Goal: Information Seeking & Learning: Learn about a topic

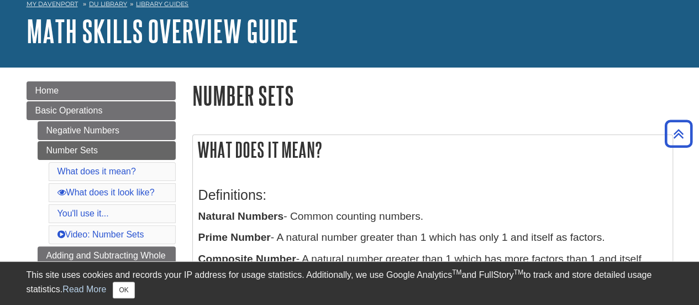
scroll to position [55, 0]
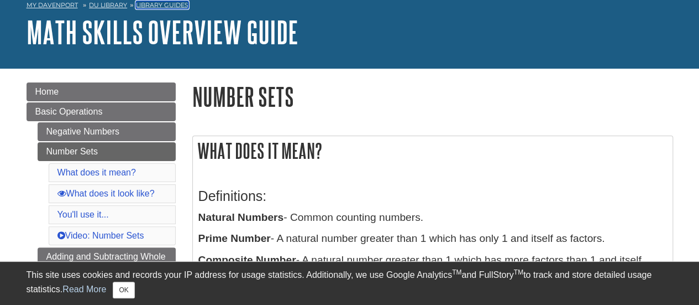
click at [151, 5] on link "Library Guides" at bounding box center [162, 5] width 53 height 8
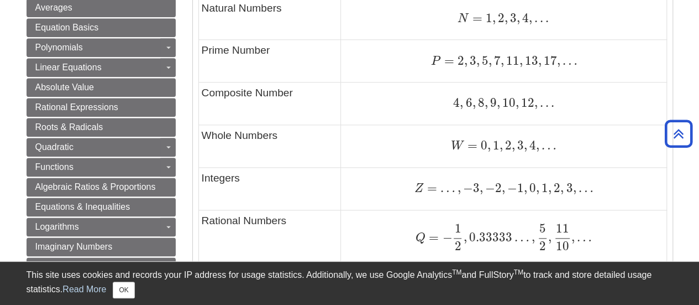
scroll to position [719, 0]
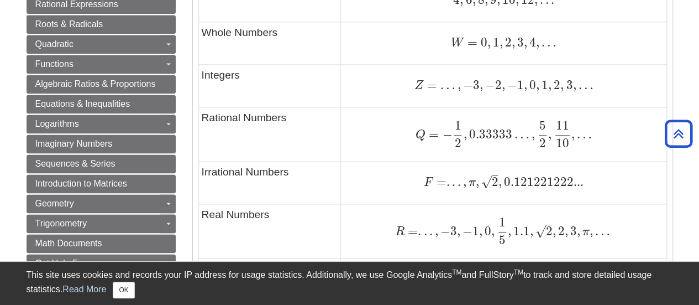
drag, startPoint x: 344, startPoint y: 163, endPoint x: 264, endPoint y: 167, distance: 80.3
click at [264, 167] on td "Irrational Numbers" at bounding box center [269, 182] width 143 height 43
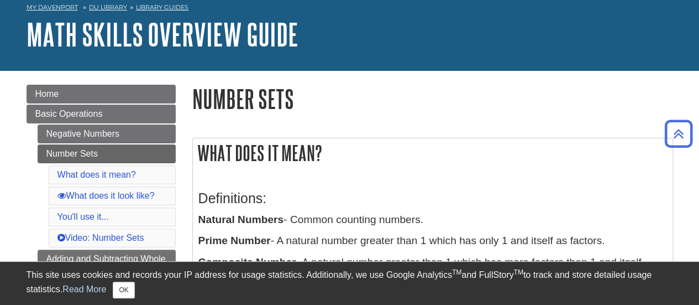
scroll to position [0, 0]
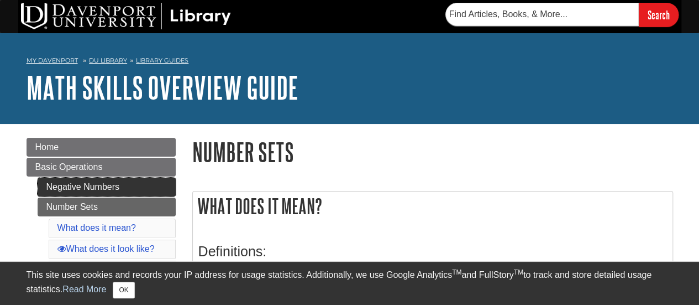
click at [134, 187] on link "Negative Numbers" at bounding box center [107, 186] width 138 height 19
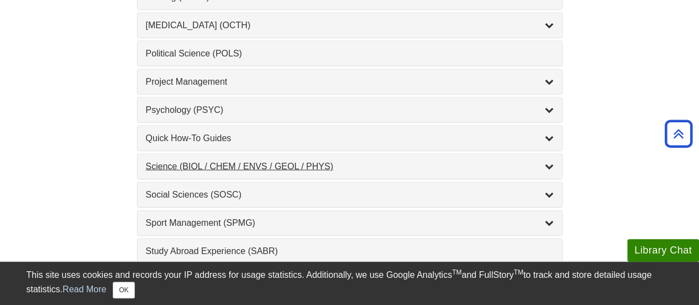
scroll to position [1271, 0]
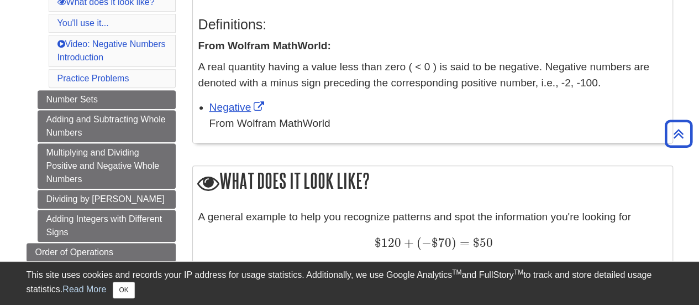
scroll to position [166, 0]
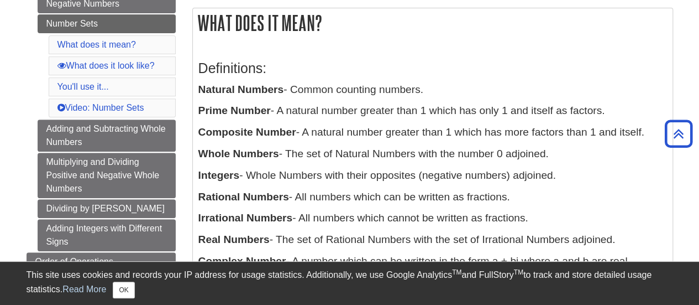
scroll to position [166, 0]
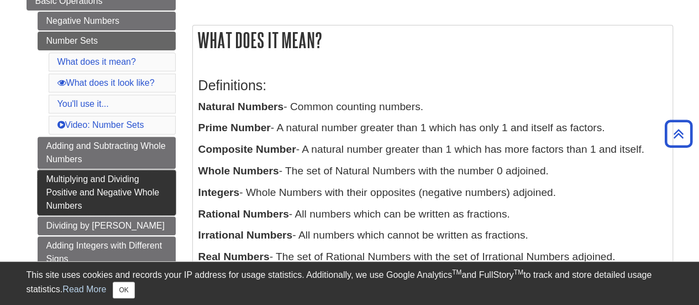
click at [117, 177] on link "Multiplying and Dividing Positive and Negative Whole Numbers" at bounding box center [107, 192] width 138 height 45
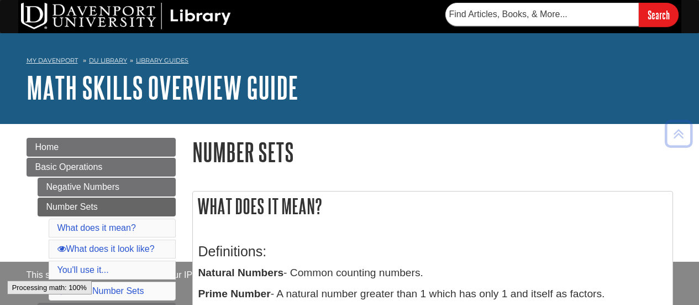
scroll to position [166, 0]
